Goal: Information Seeking & Learning: Check status

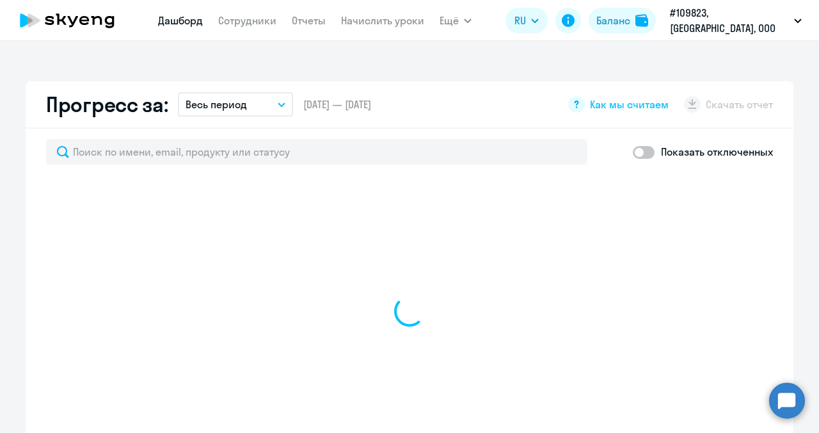
scroll to position [768, 0]
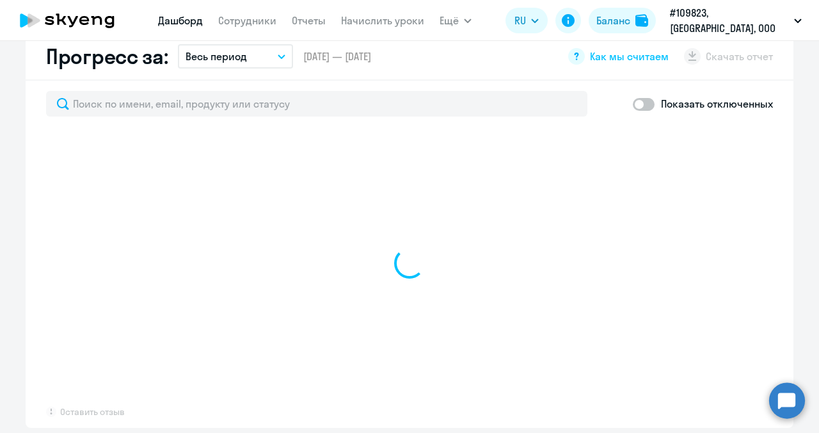
select select "30"
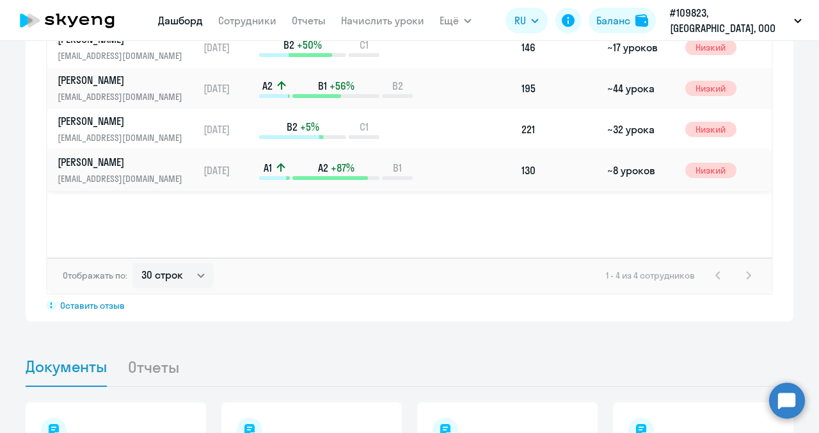
scroll to position [965, 0]
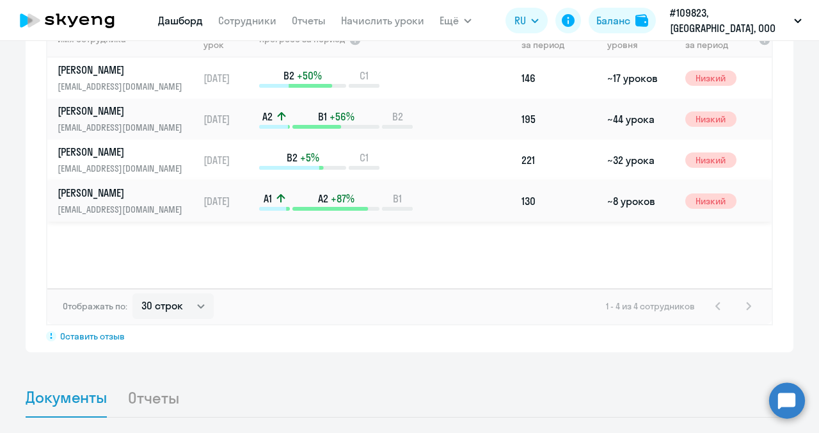
click at [427, 191] on div "A1 A2 +87% B1" at bounding box center [387, 200] width 257 height 19
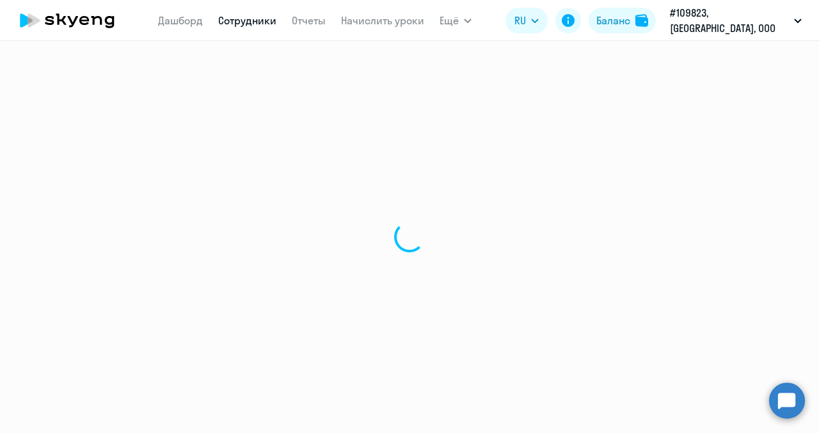
select select "english"
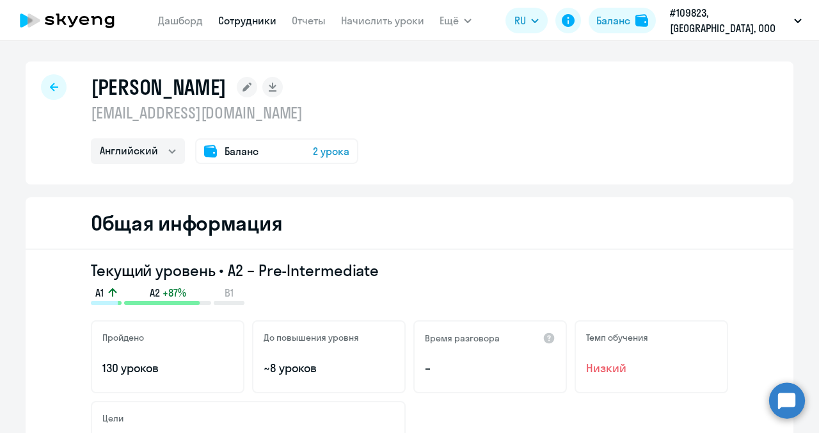
click at [314, 145] on span "2 урока" at bounding box center [331, 150] width 36 height 15
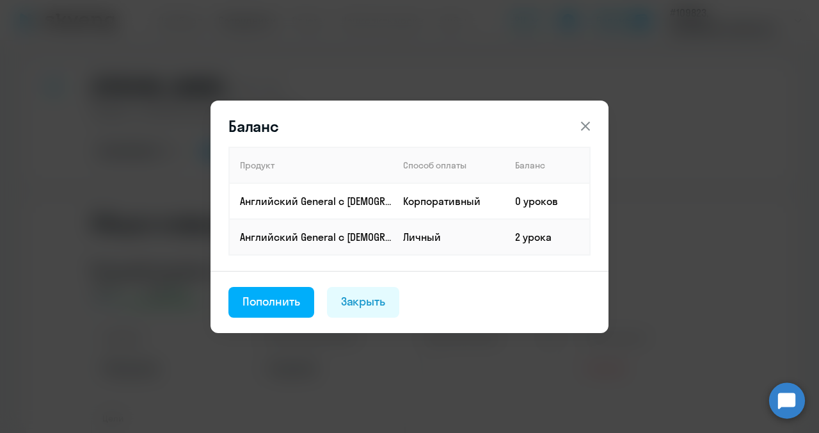
click at [587, 126] on icon at bounding box center [585, 125] width 15 height 15
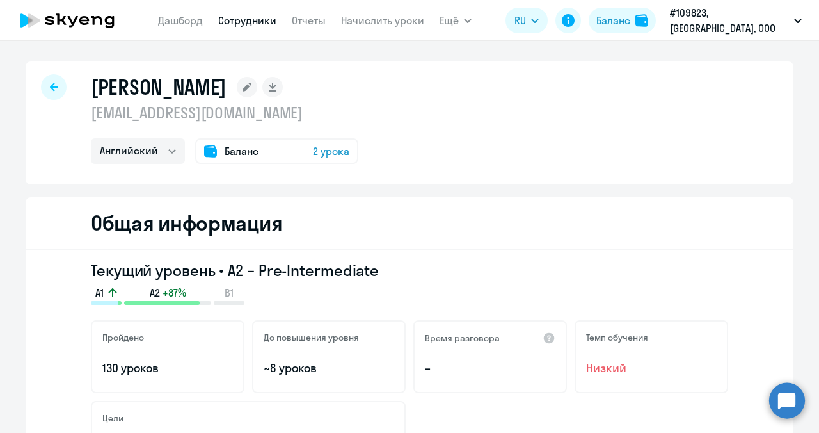
click at [276, 17] on link "Сотрудники" at bounding box center [247, 20] width 58 height 13
select select "30"
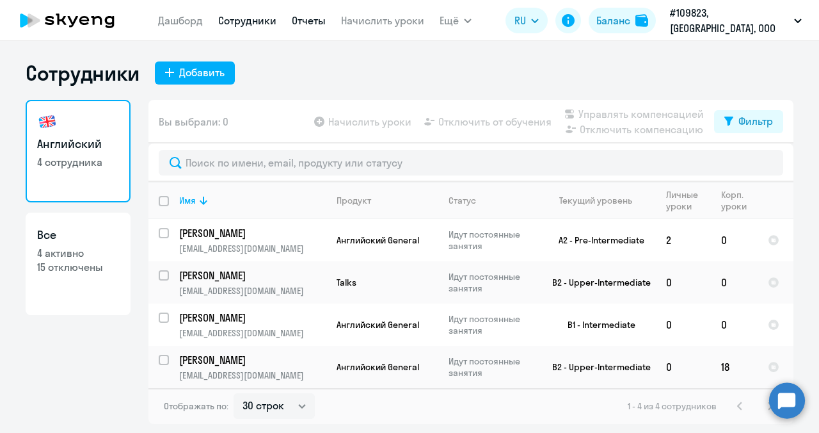
click at [326, 26] on link "Отчеты" at bounding box center [309, 20] width 34 height 13
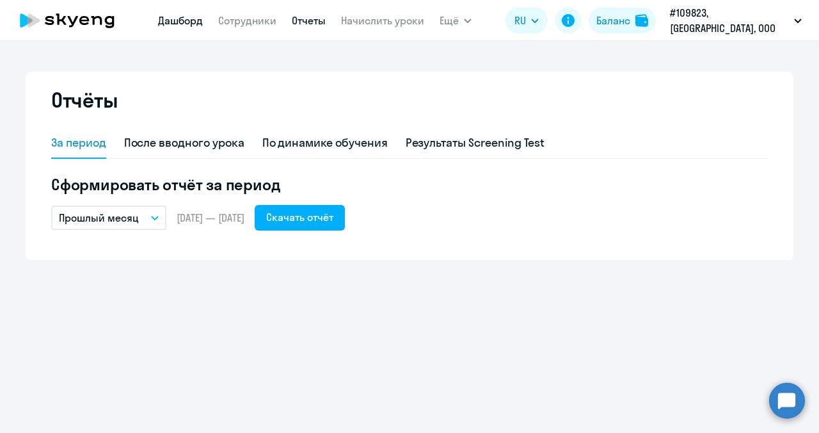
click at [203, 19] on link "Дашборд" at bounding box center [180, 20] width 45 height 13
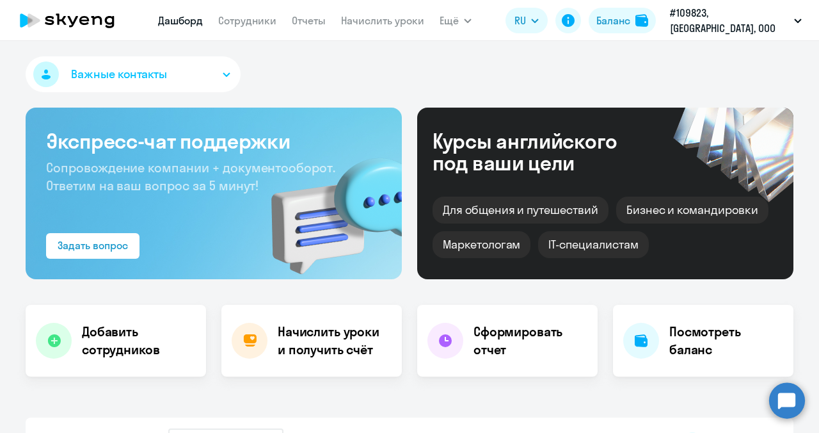
click at [294, 24] on nav "[PERSON_NAME] Отчеты Начислить уроки" at bounding box center [291, 21] width 266 height 26
click at [276, 25] on link "Сотрудники" at bounding box center [247, 20] width 58 height 13
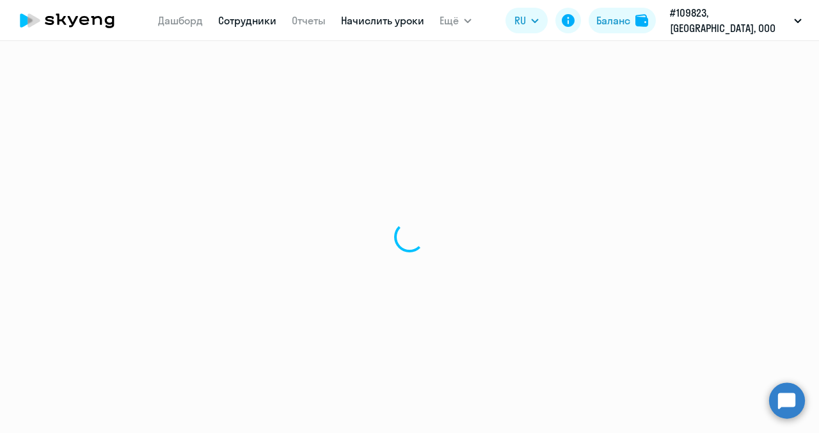
select select "30"
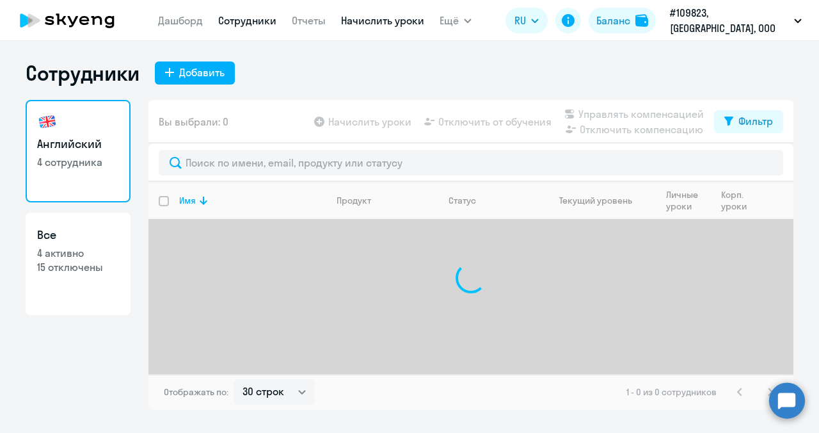
click at [406, 20] on link "Начислить уроки" at bounding box center [382, 20] width 83 height 13
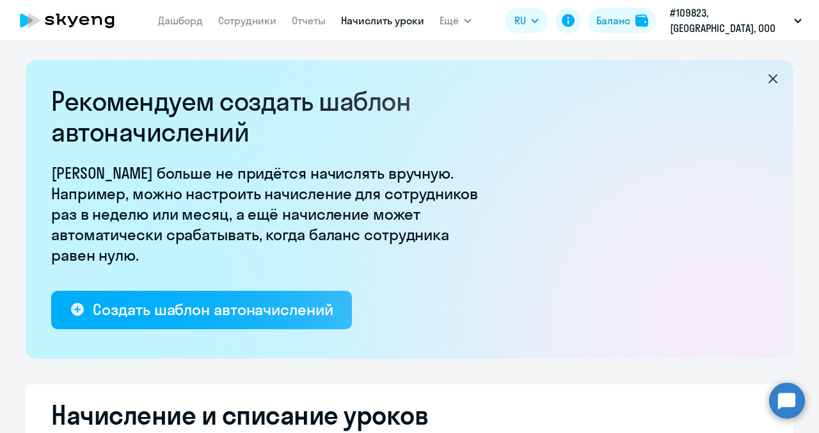
select select "10"
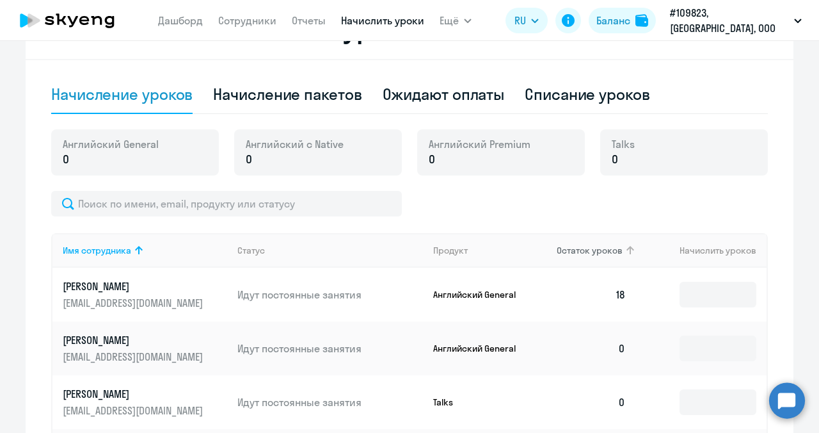
scroll to position [352, 0]
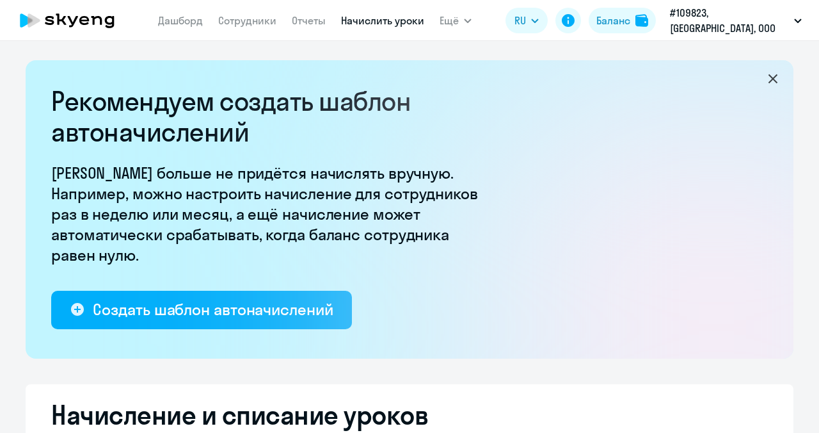
select select "10"
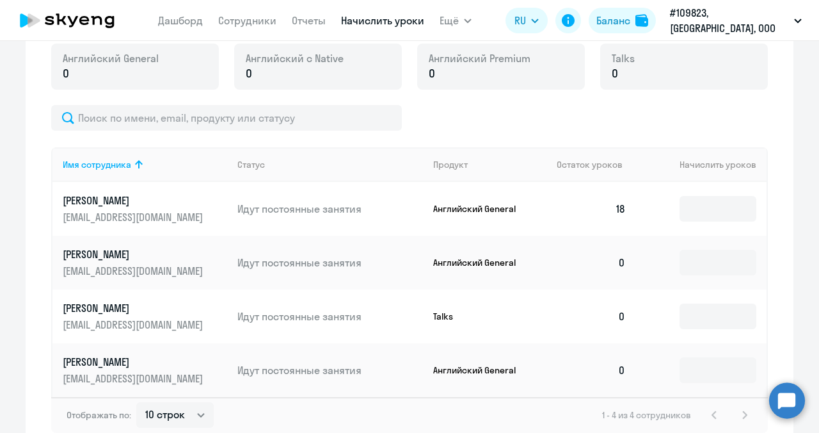
scroll to position [544, 0]
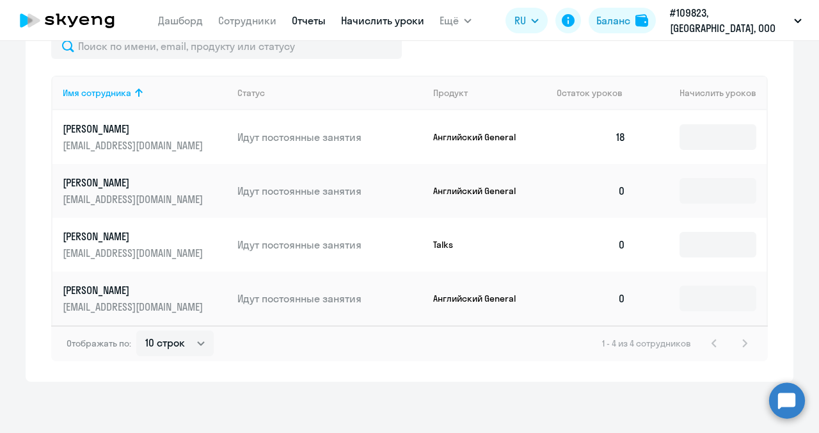
click at [315, 24] on link "Отчеты" at bounding box center [309, 20] width 34 height 13
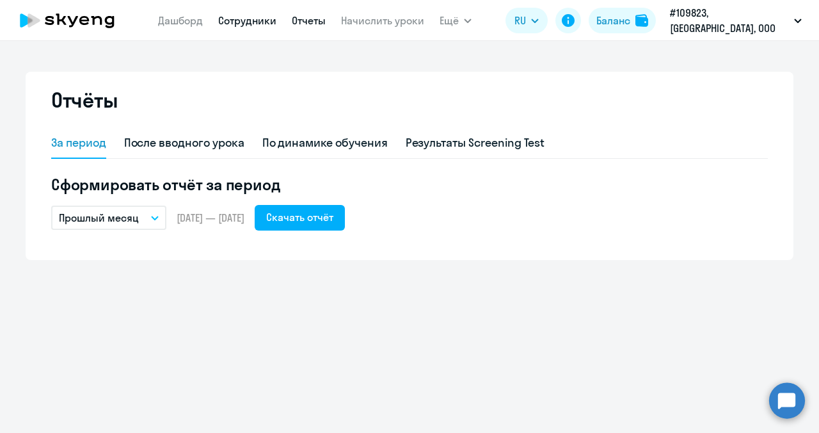
click at [276, 24] on link "Сотрудники" at bounding box center [247, 20] width 58 height 13
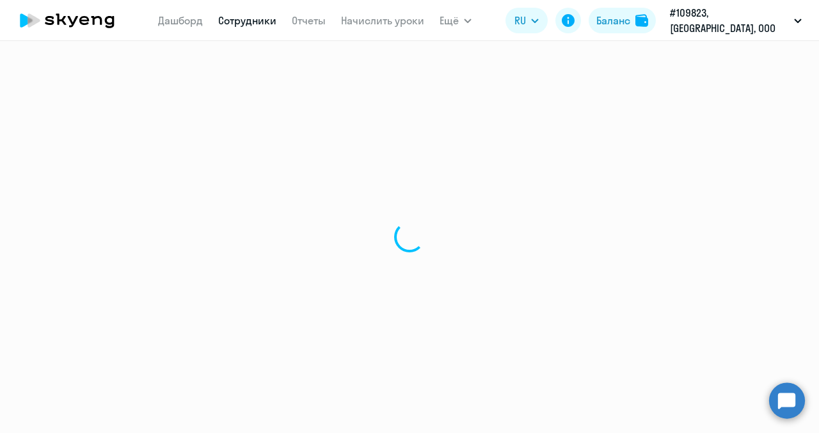
select select "30"
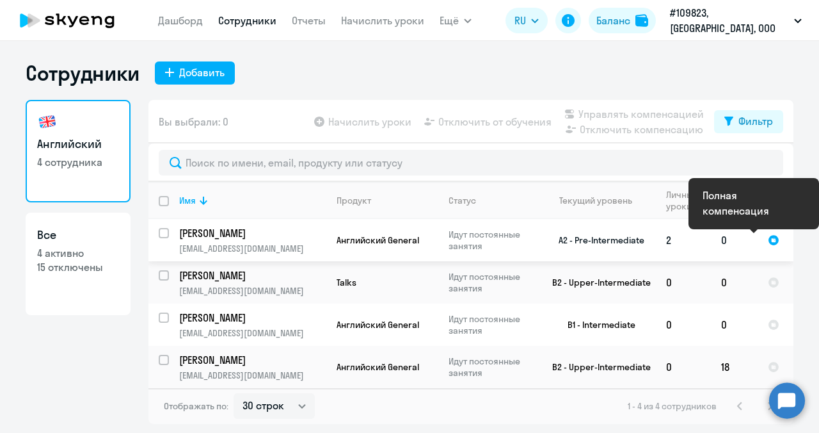
click at [772, 244] on div at bounding box center [774, 240] width 12 height 12
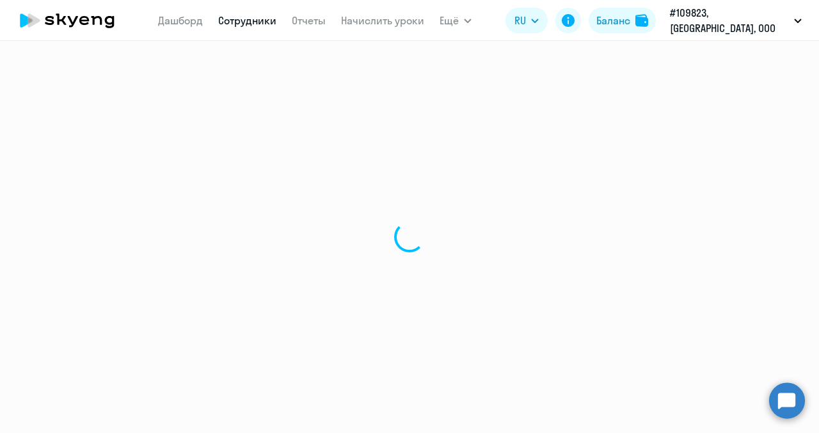
select select "english"
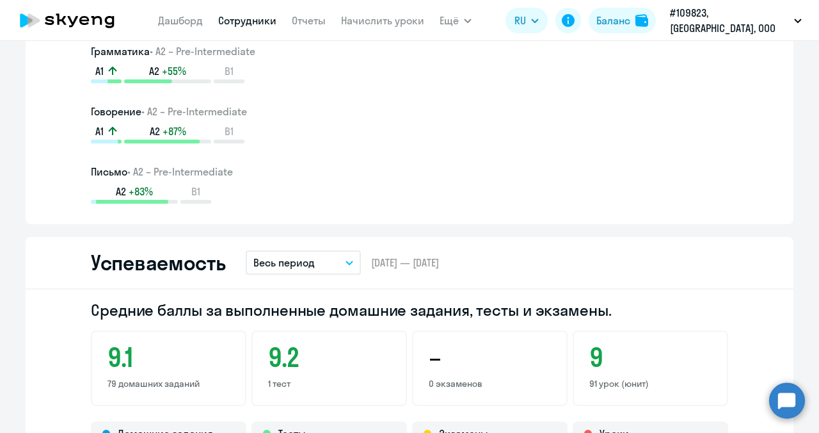
scroll to position [640, 0]
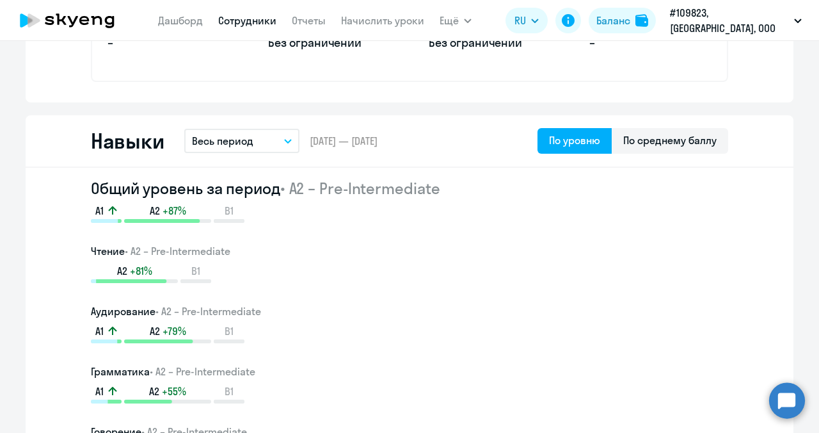
click at [728, 150] on div "Навыки Весь период – 03.05.2023 — 05.09.2025 По уровню По среднему баллу" at bounding box center [410, 141] width 768 height 52
click at [704, 147] on div "По среднему баллу" at bounding box center [669, 139] width 93 height 15
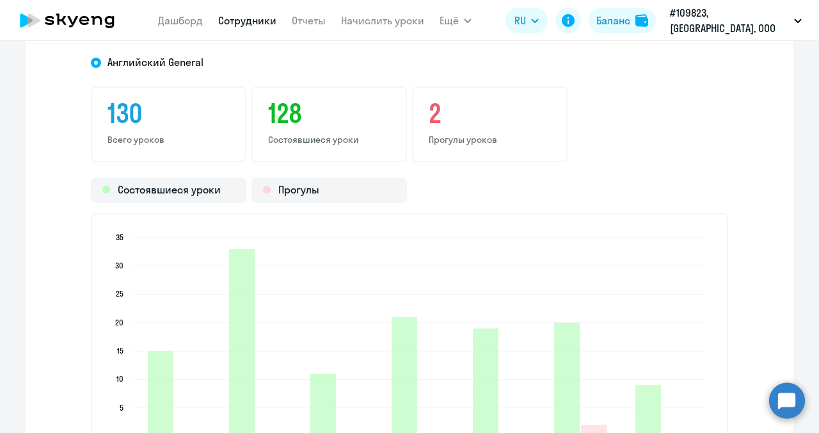
scroll to position [1664, 0]
